Goal: Task Accomplishment & Management: Use online tool/utility

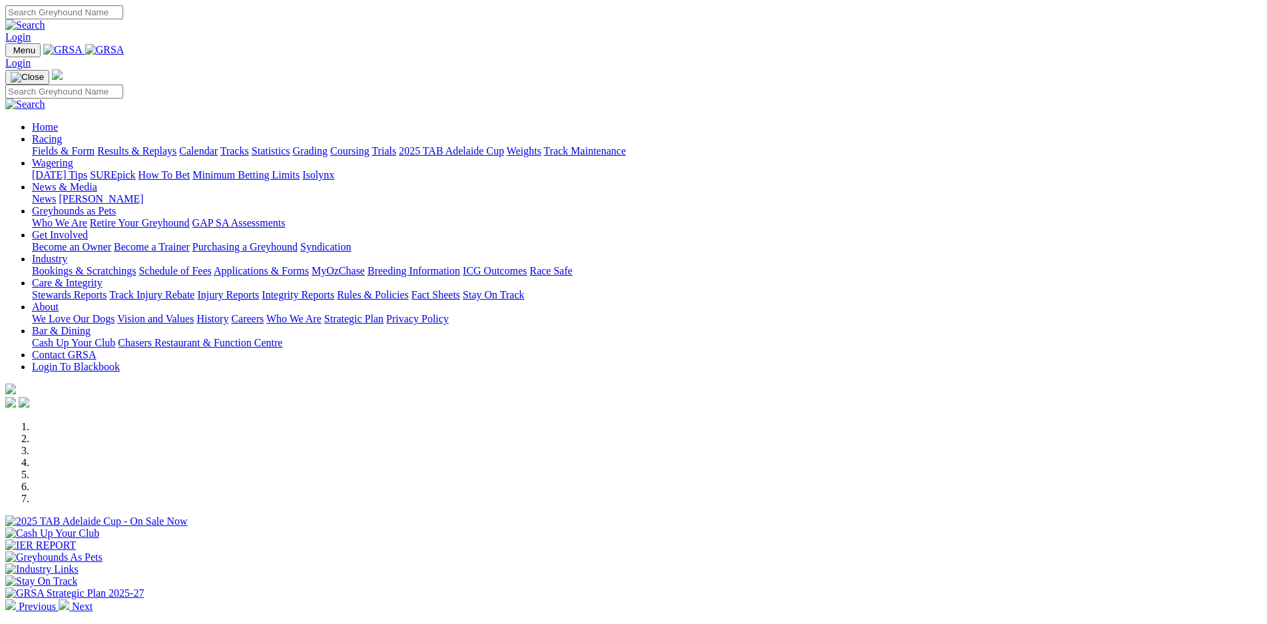
click at [218, 145] on link "Calendar" at bounding box center [198, 150] width 39 height 11
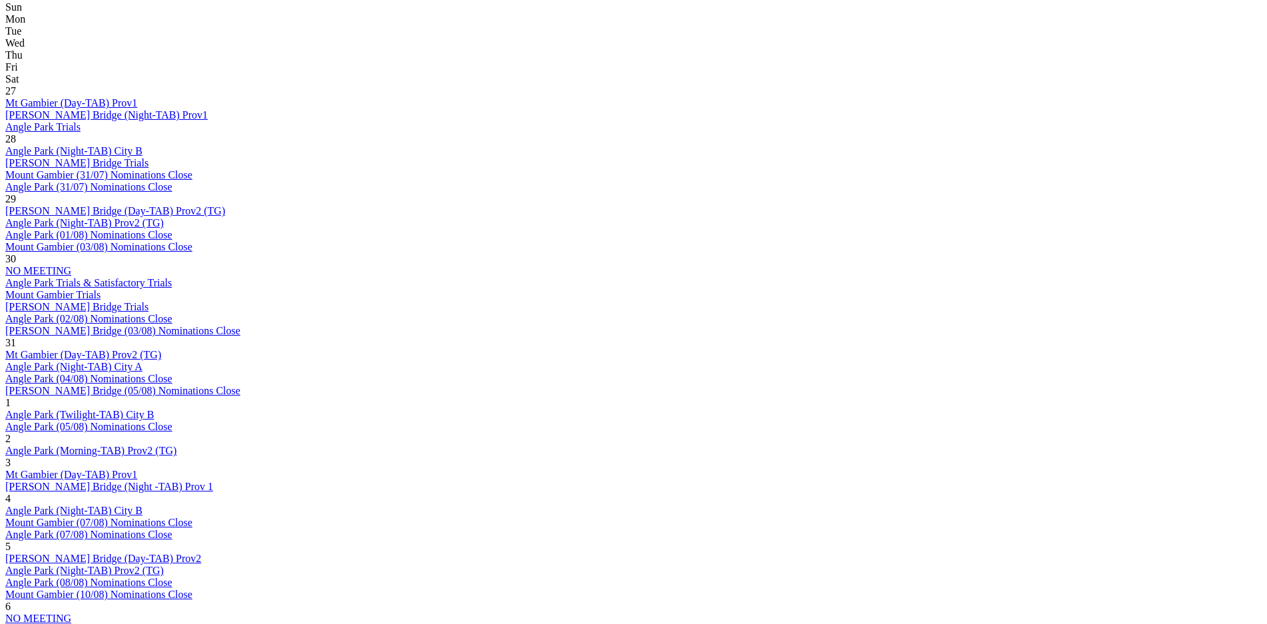
scroll to position [748, 0]
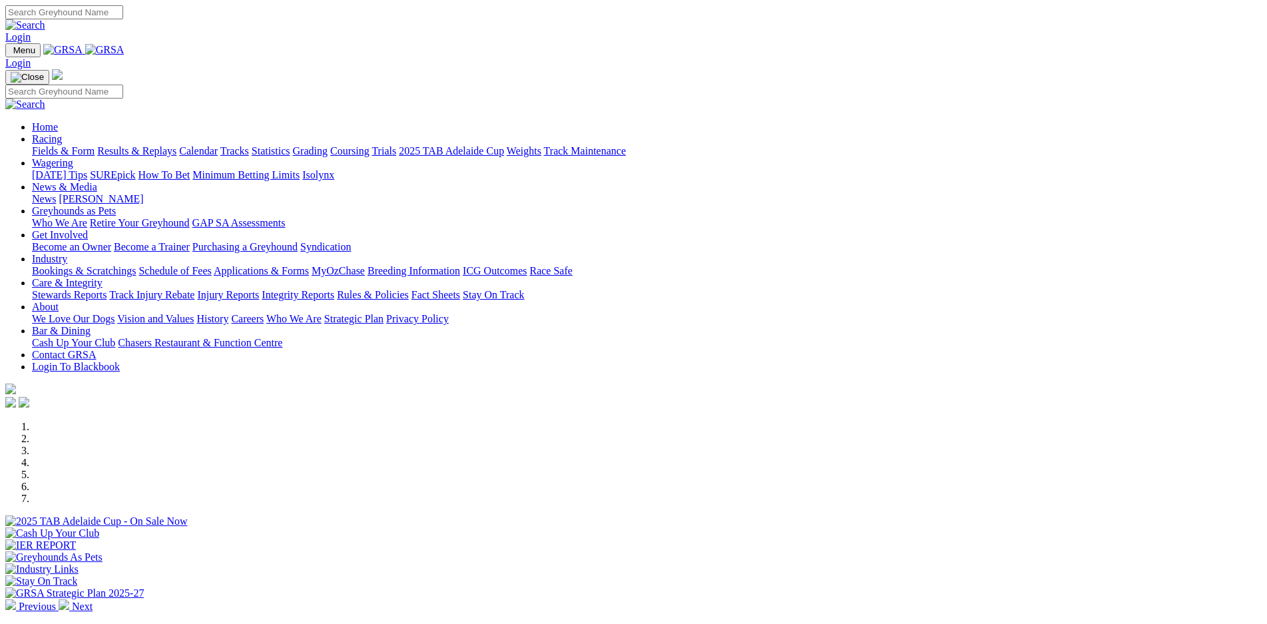
click at [309, 265] on link "Applications & Forms" at bounding box center [261, 270] width 95 height 11
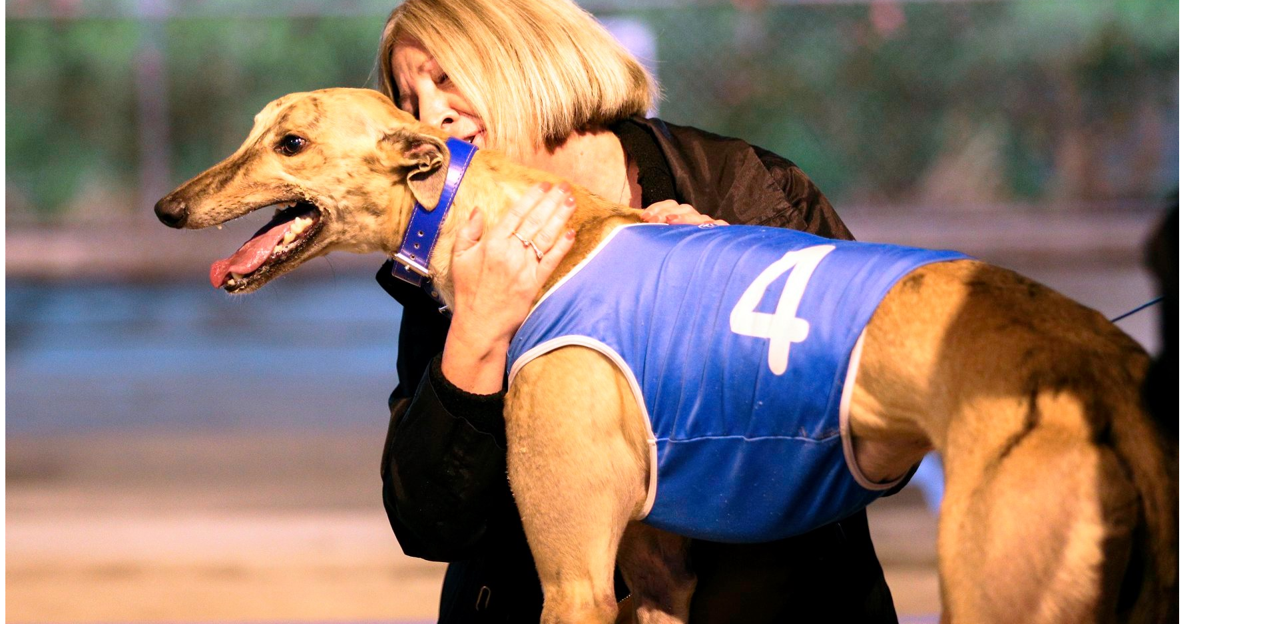
scroll to position [654, 0]
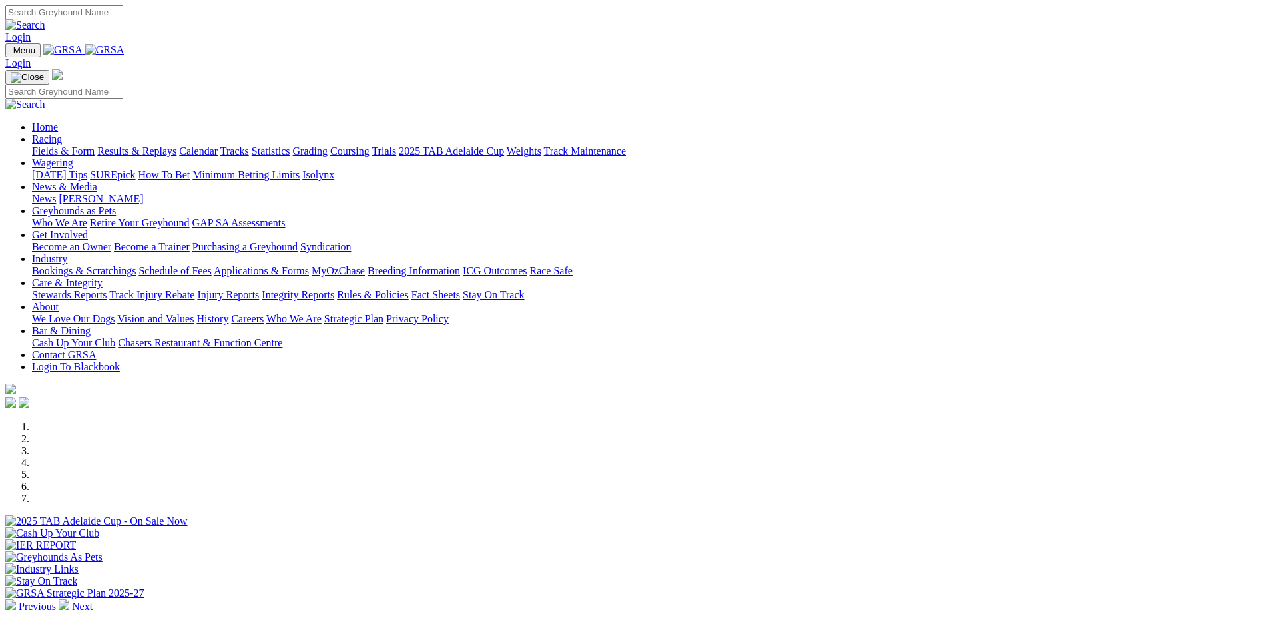
click at [136, 265] on link "Bookings & Scratchings" at bounding box center [84, 270] width 104 height 11
